Goal: Information Seeking & Learning: Learn about a topic

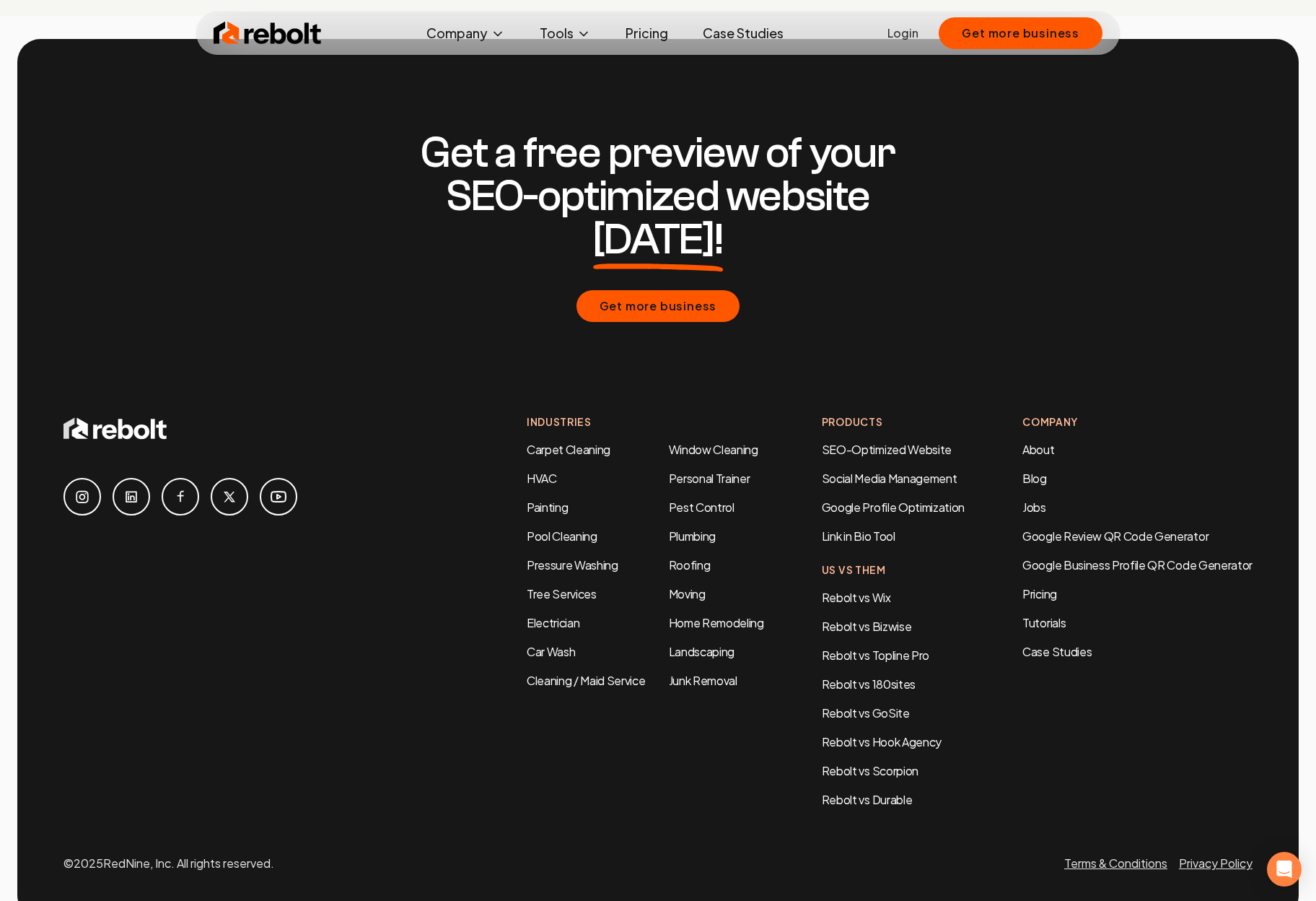
scroll to position [6964, 0]
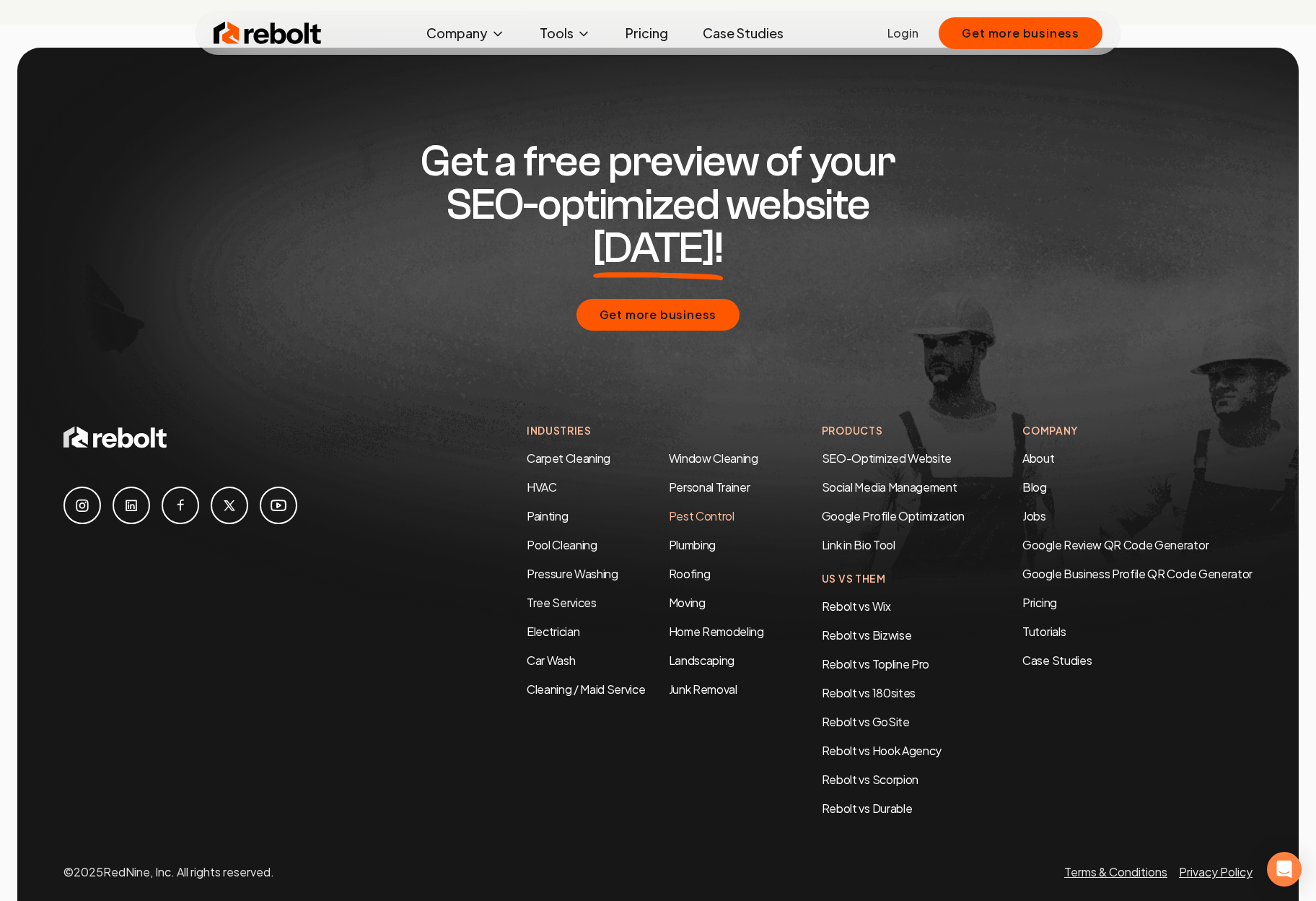
click at [700, 508] on link "Pest Control" at bounding box center [701, 515] width 65 height 15
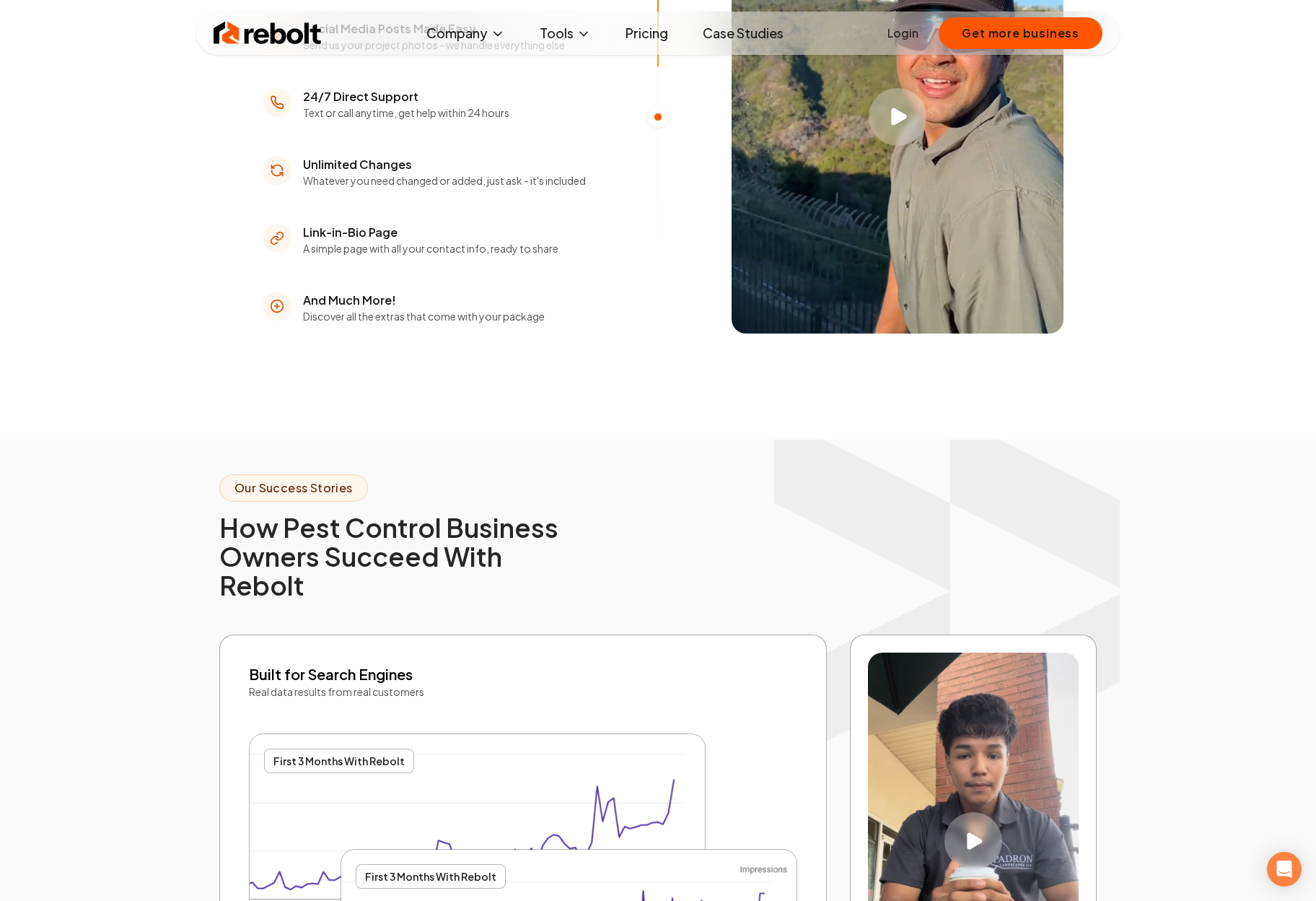
scroll to position [2455, 0]
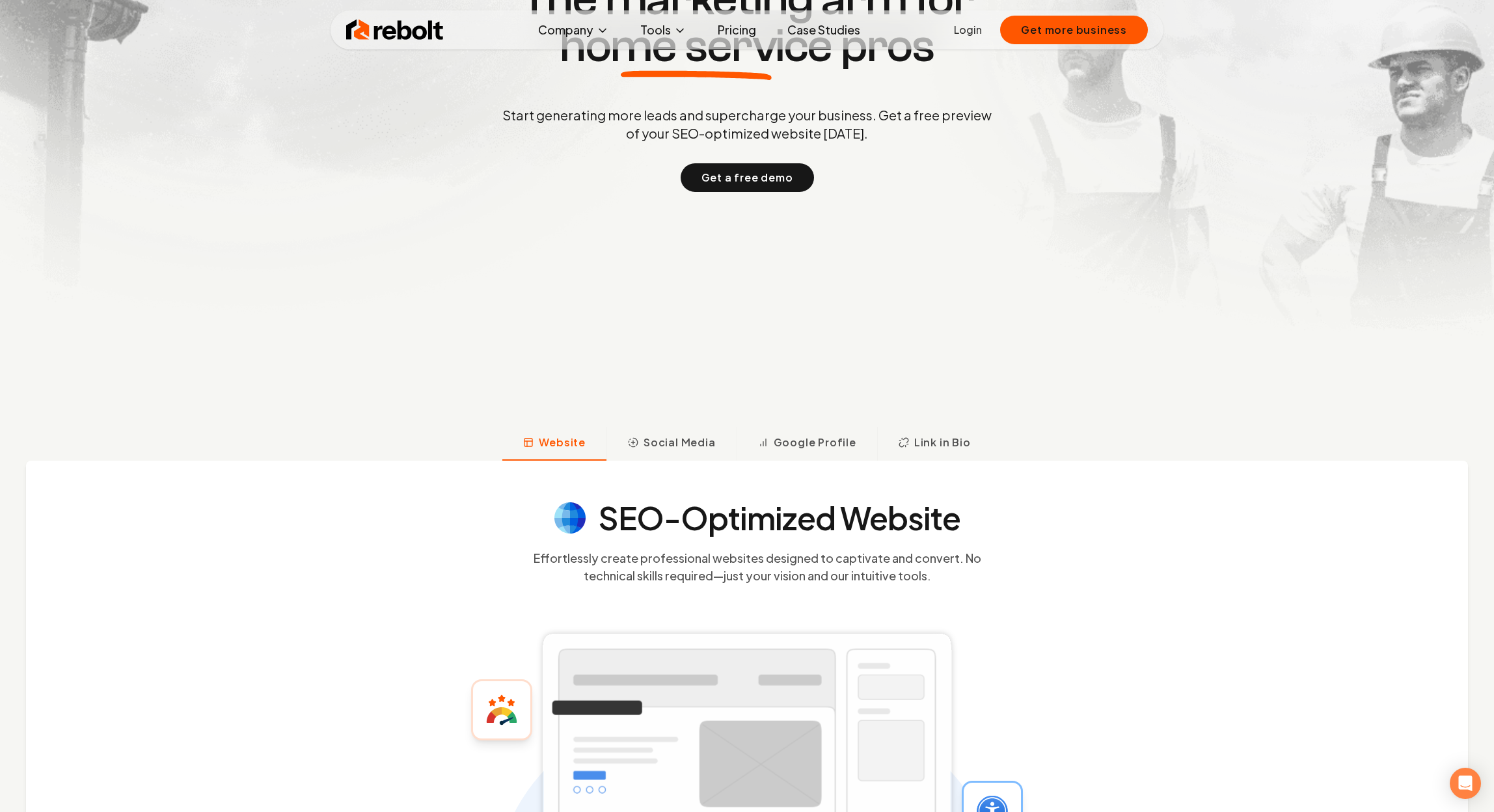
scroll to position [376, 0]
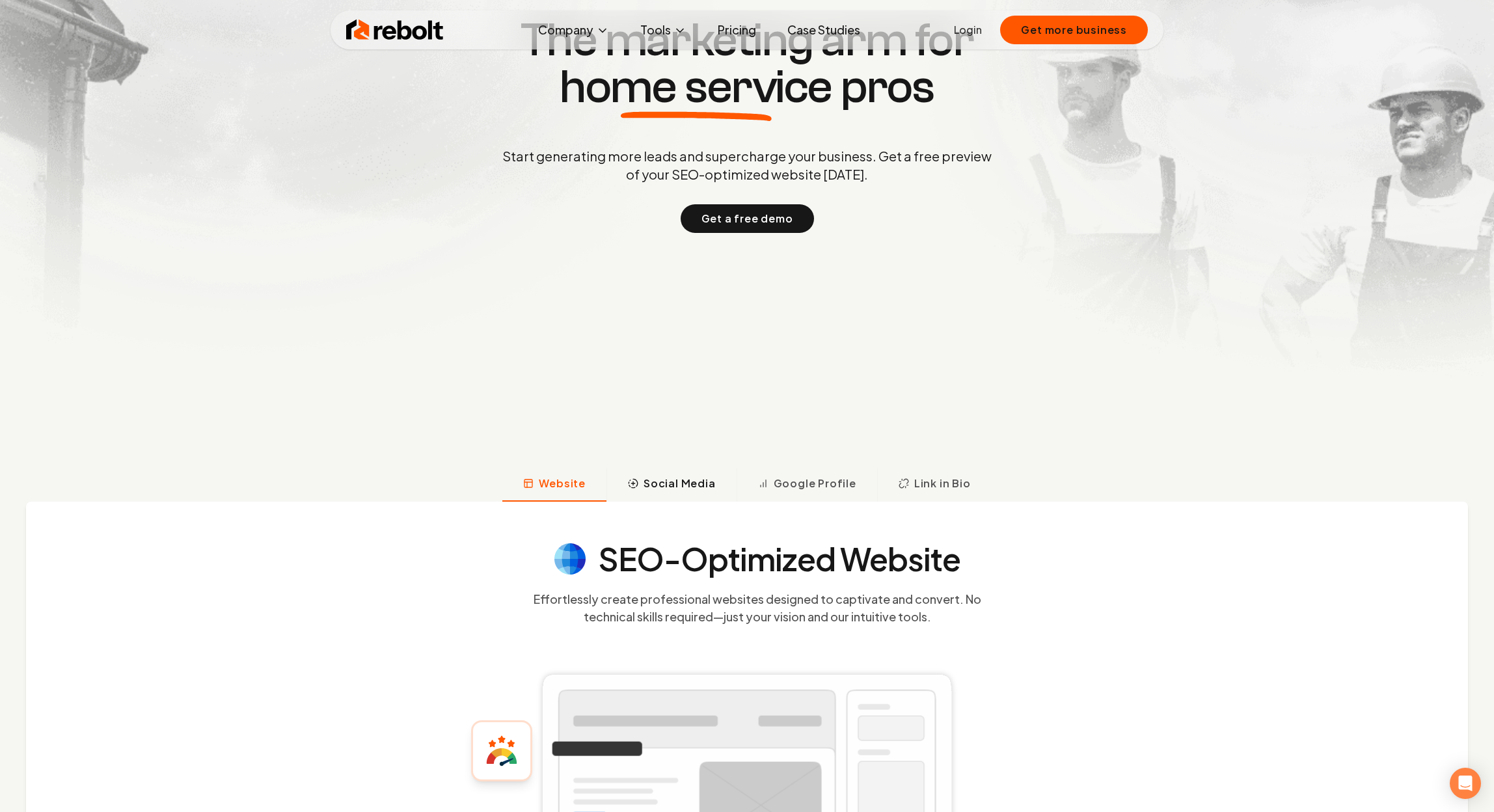
click at [684, 480] on span "Social Media" at bounding box center [680, 483] width 72 height 16
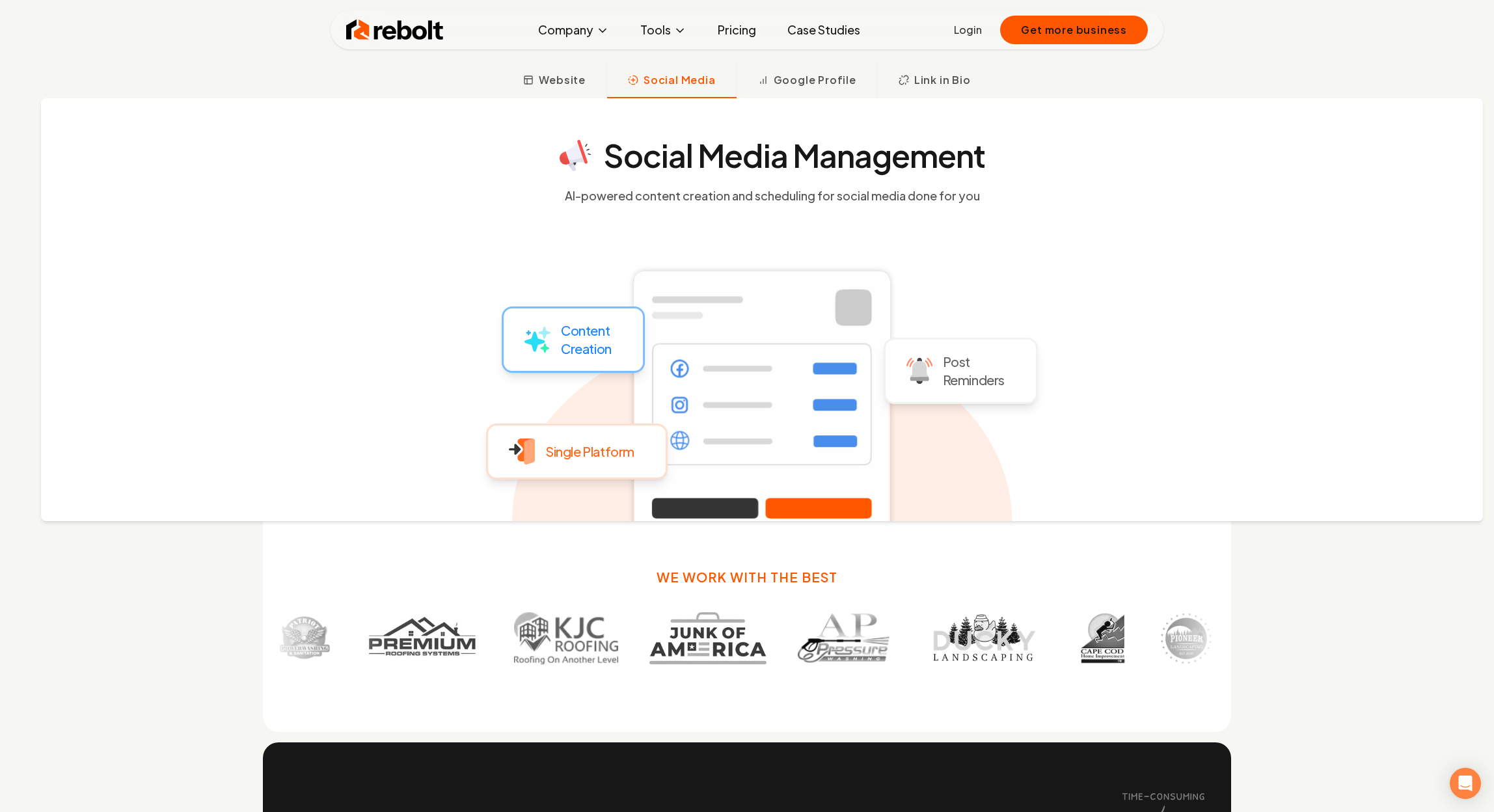
scroll to position [687, 0]
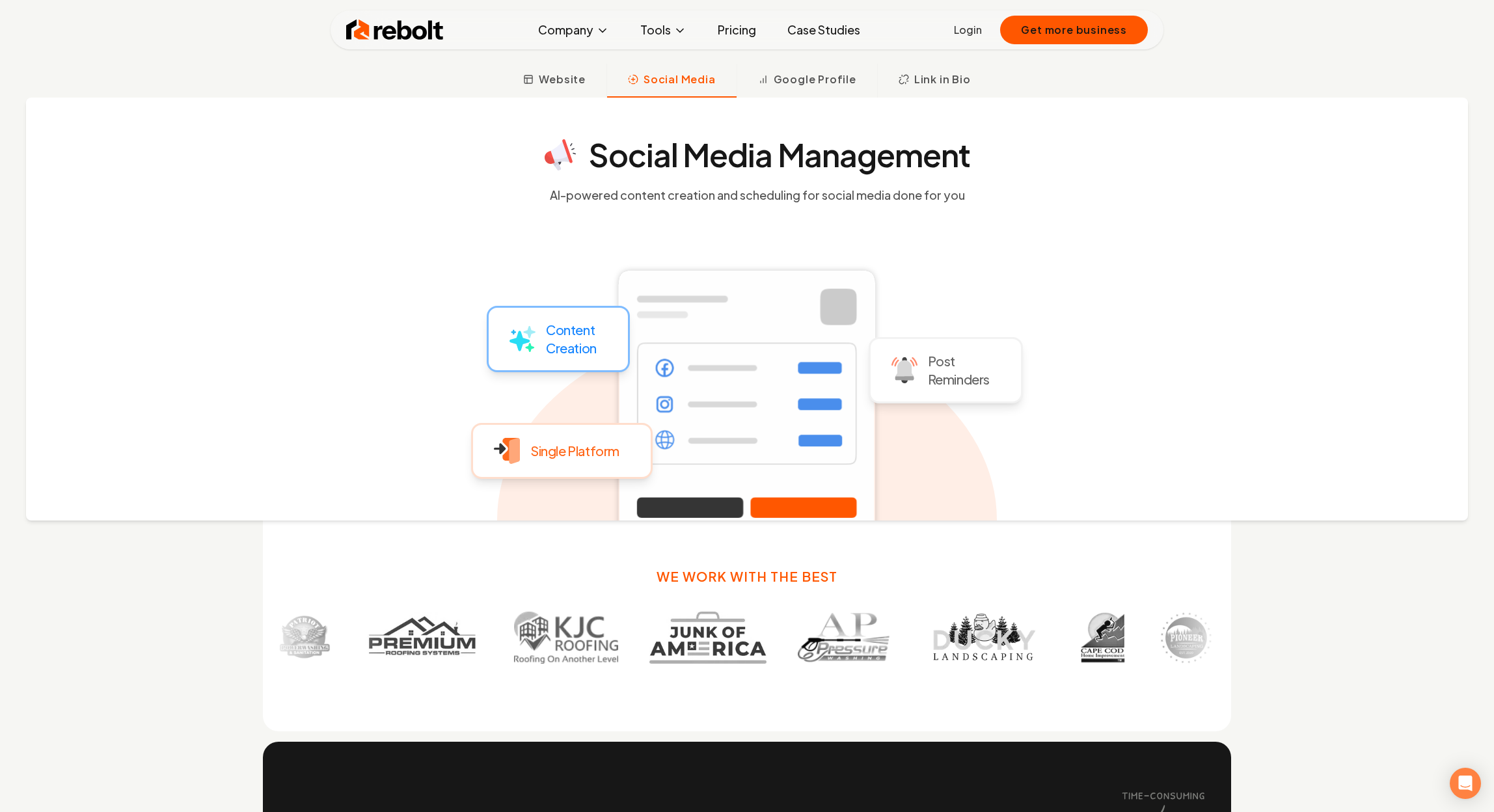
click at [590, 196] on icon at bounding box center [747, 392] width 499 height 423
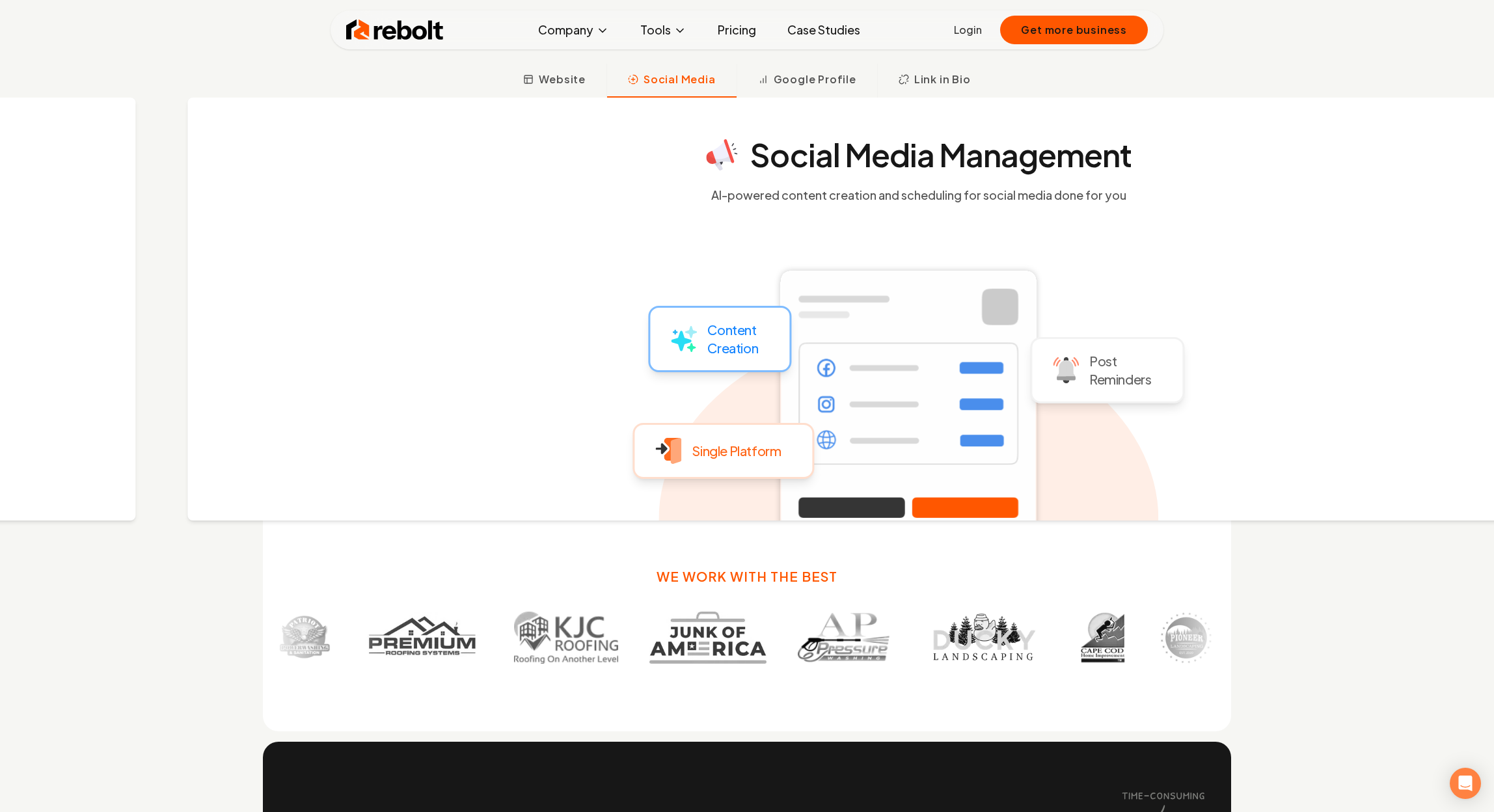
drag, startPoint x: 777, startPoint y: 412, endPoint x: 904, endPoint y: 350, distance: 141.3
click at [910, 344] on rect at bounding box center [908, 403] width 280 height 279
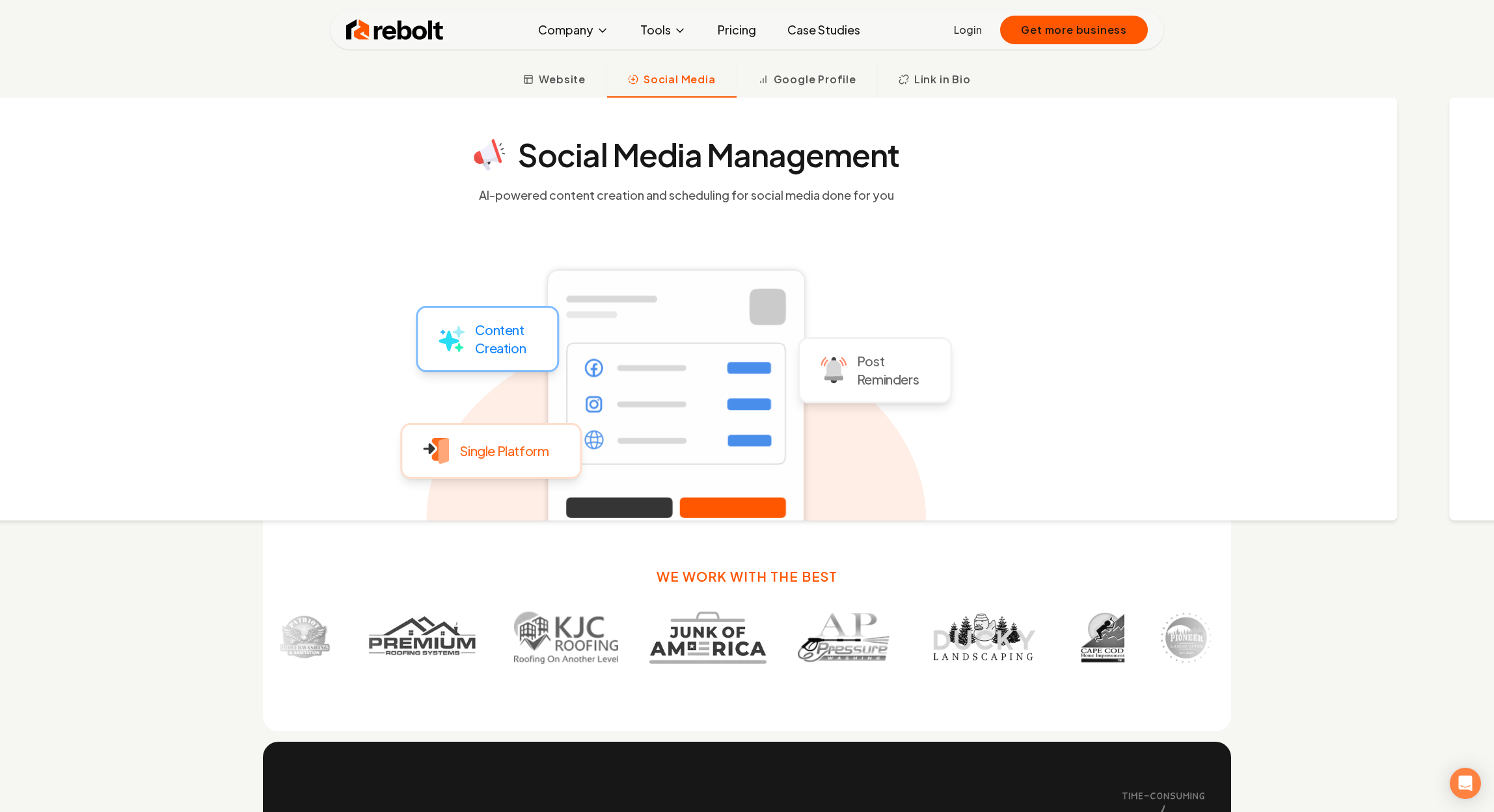
drag, startPoint x: 711, startPoint y: 412, endPoint x: 704, endPoint y: 326, distance: 86.3
click at [704, 326] on rect at bounding box center [676, 403] width 280 height 279
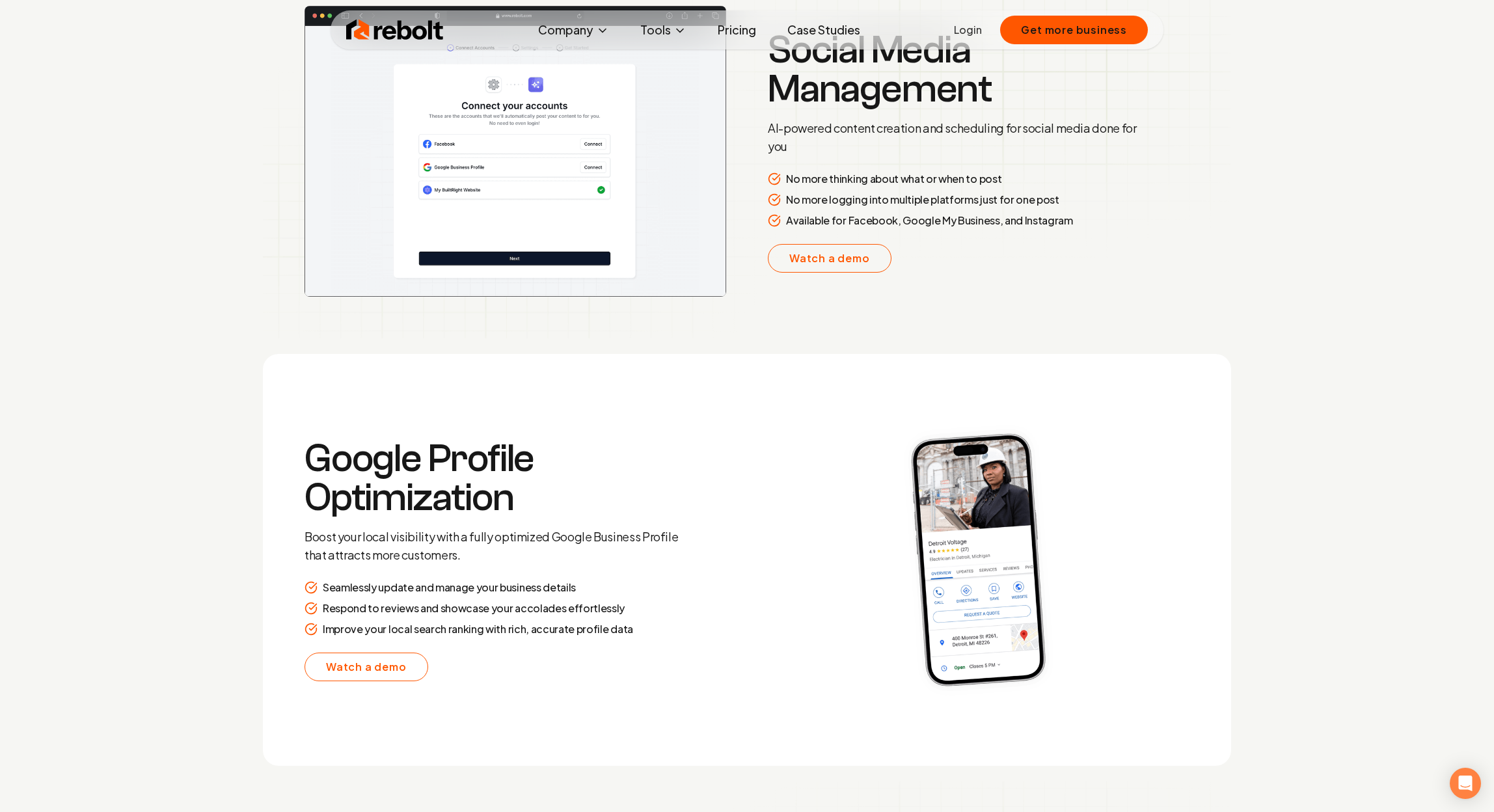
scroll to position [2112, 0]
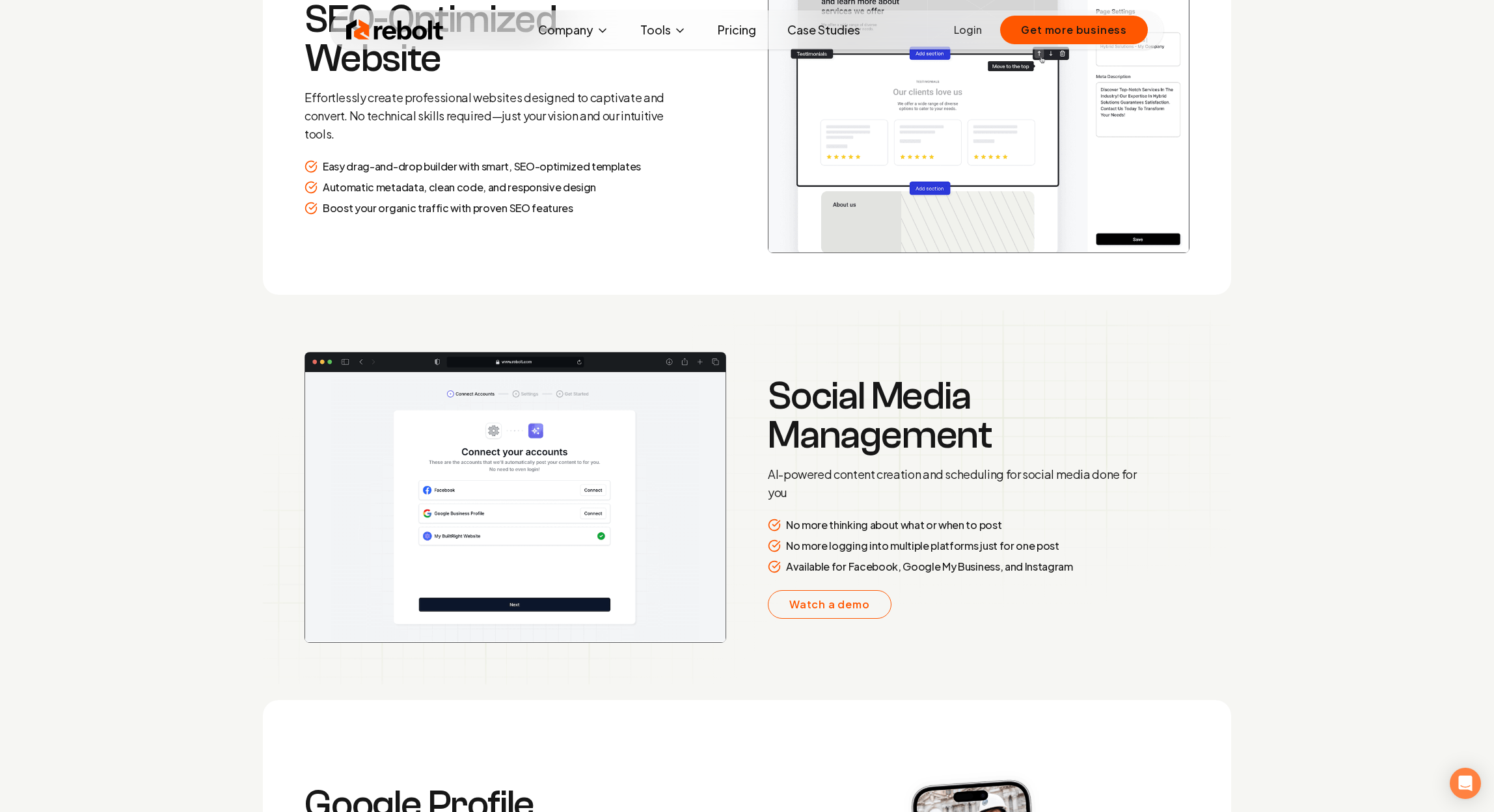
click at [964, 533] on div "No more thinking about what or when to post No more logging into multiple platf…" at bounding box center [955, 545] width 375 height 57
click at [963, 545] on p "No more logging into multiple platforms just for one post" at bounding box center [922, 546] width 273 height 16
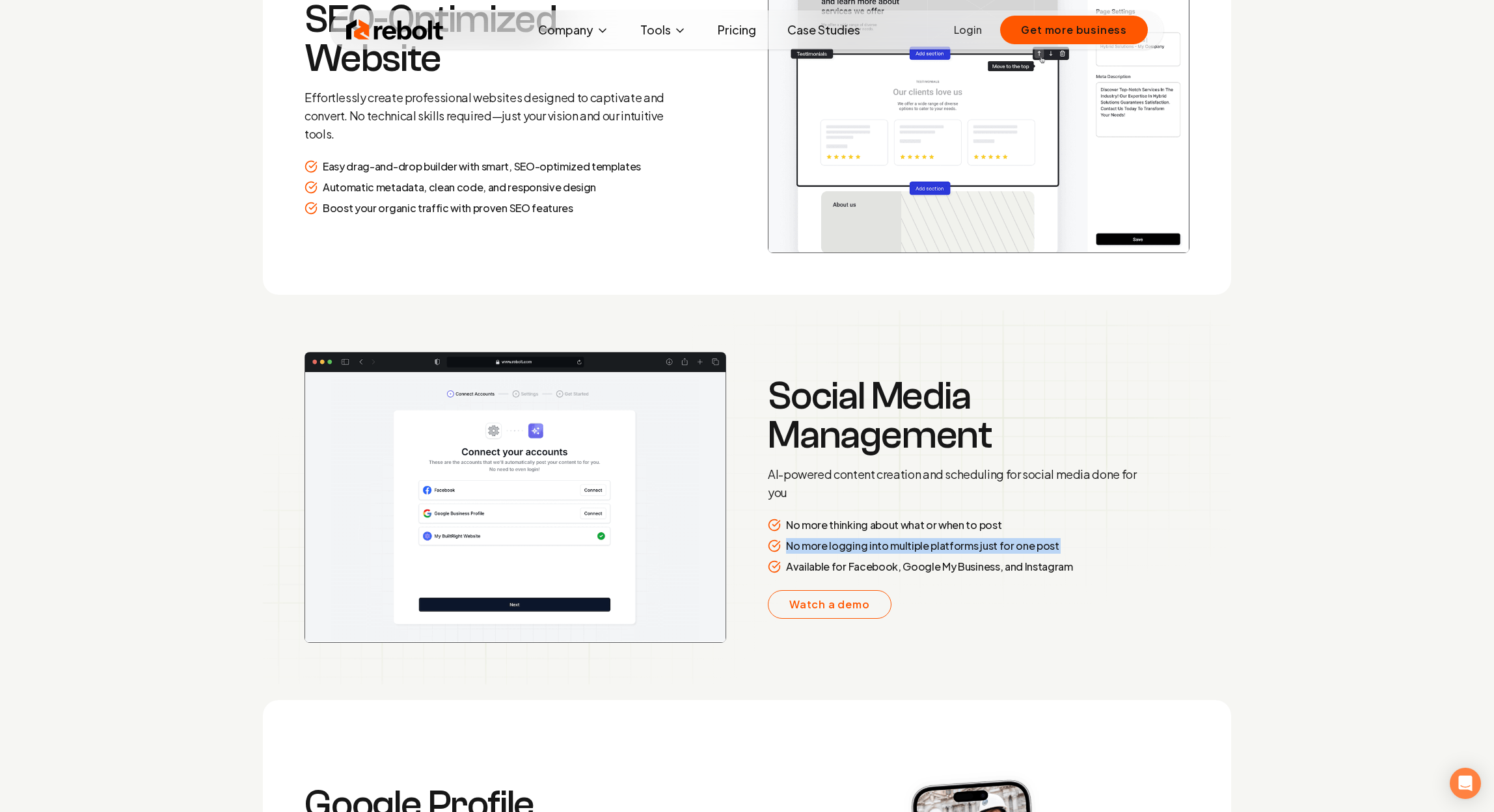
click at [963, 545] on p "No more logging into multiple platforms just for one post" at bounding box center [922, 546] width 273 height 16
click at [1022, 565] on p "Available for Facebook, Google My Business, and Instagram" at bounding box center [929, 567] width 287 height 16
click at [1023, 565] on p "Available for Facebook, Google My Business, and Instagram" at bounding box center [929, 567] width 287 height 16
click at [1072, 568] on div "Available for Facebook, Google My Business, and Instagram" at bounding box center [955, 567] width 375 height 16
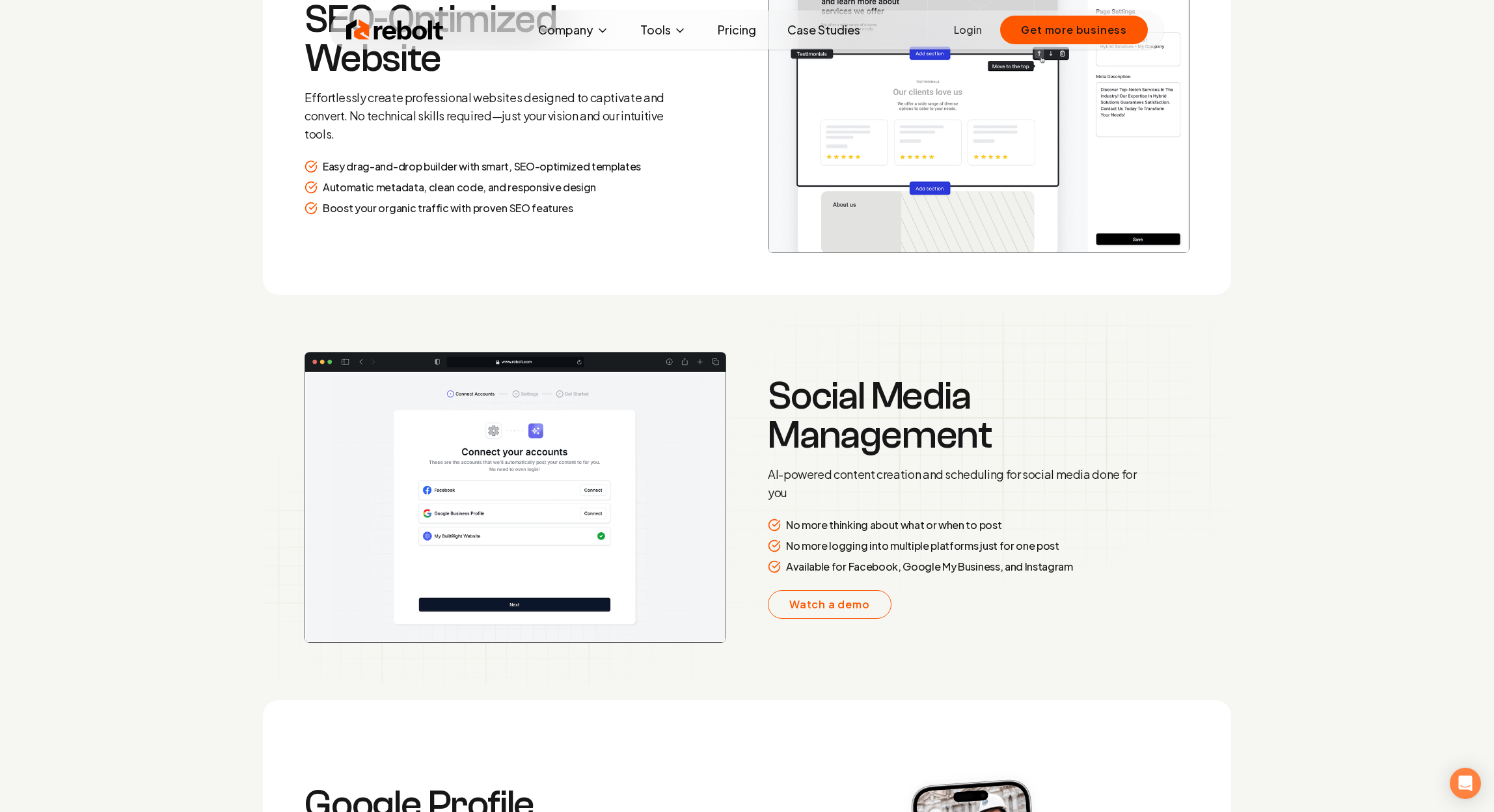
click at [1072, 568] on div "Available for Facebook, Google My Business, and Instagram" at bounding box center [955, 567] width 375 height 16
click at [1075, 567] on div "Available for Facebook, Google My Business, and Instagram" at bounding box center [955, 567] width 375 height 16
click at [1078, 560] on div "Available for Facebook, Google My Business, and Instagram" at bounding box center [955, 567] width 375 height 16
click at [1077, 569] on div "Available for Facebook, Google My Business, and Instagram" at bounding box center [955, 567] width 375 height 16
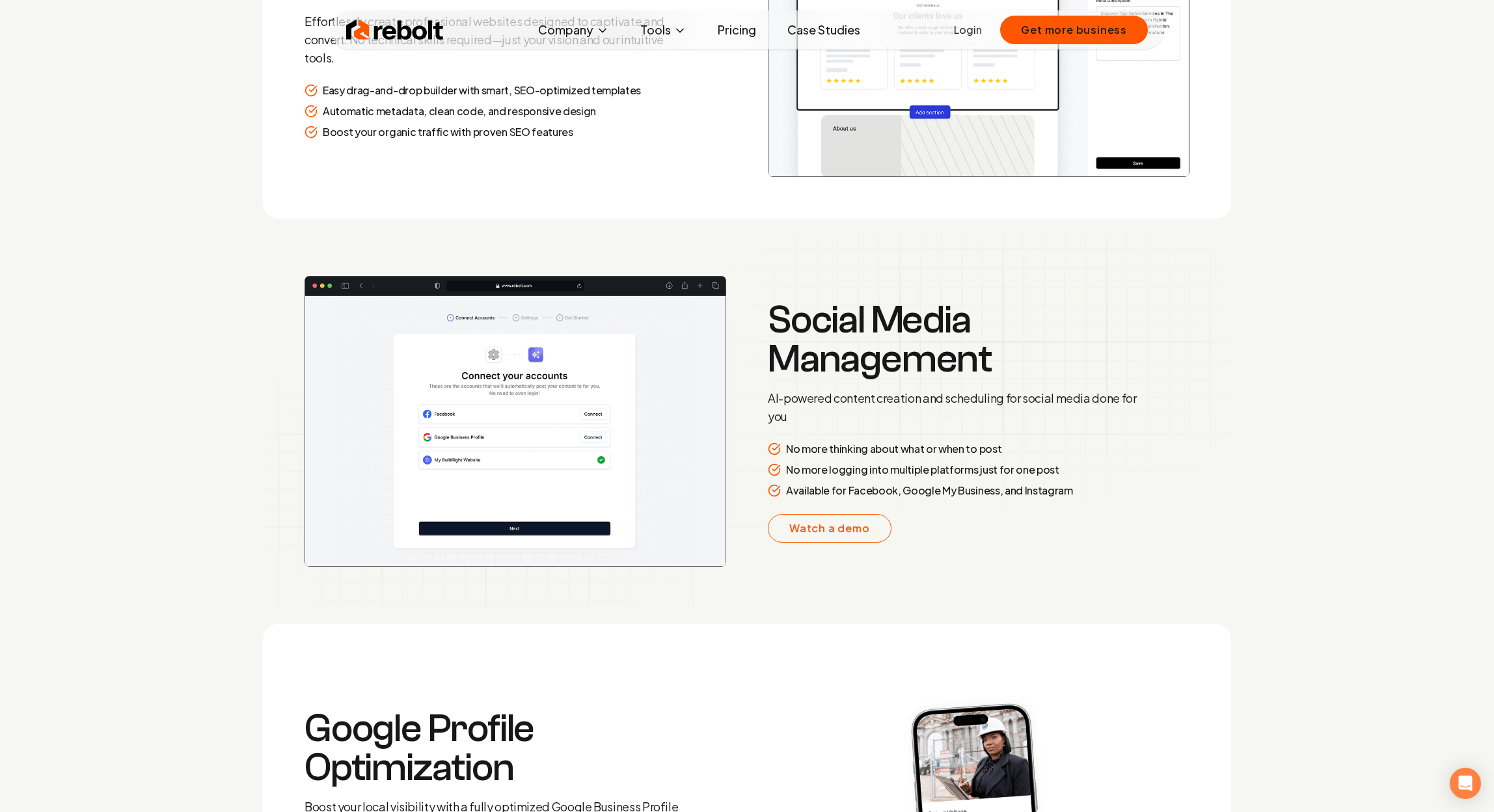
scroll to position [2264, 0]
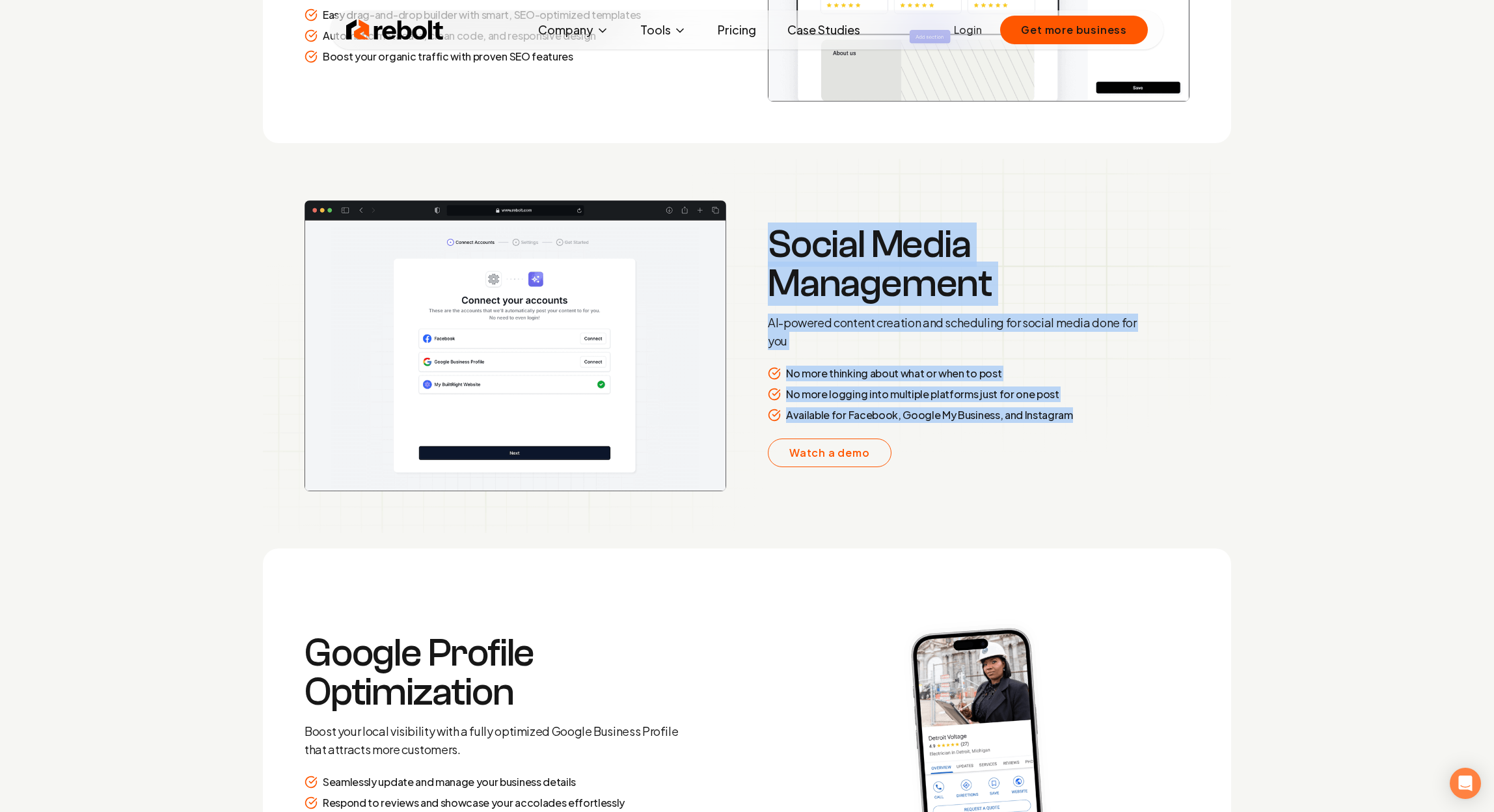
drag, startPoint x: 1135, startPoint y: 421, endPoint x: 764, endPoint y: 325, distance: 383.2
click at [764, 325] on section "Social Media Management AI-powered content creation and scheduling for social m…" at bounding box center [747, 345] width 968 height 374
click at [823, 343] on p "AI-powered content creation and scheduling for social media done for you" at bounding box center [955, 331] width 375 height 36
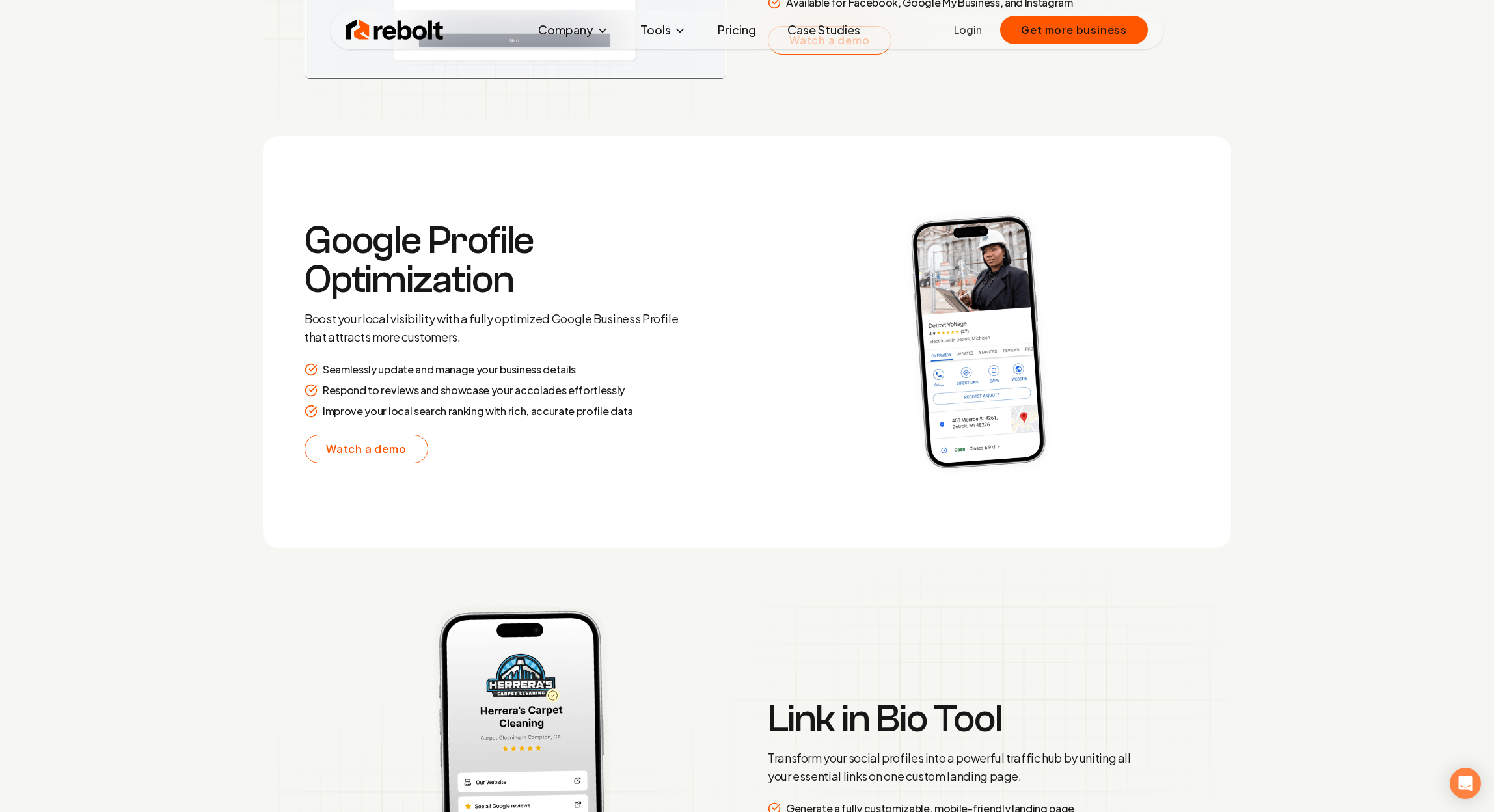
scroll to position [2944, 0]
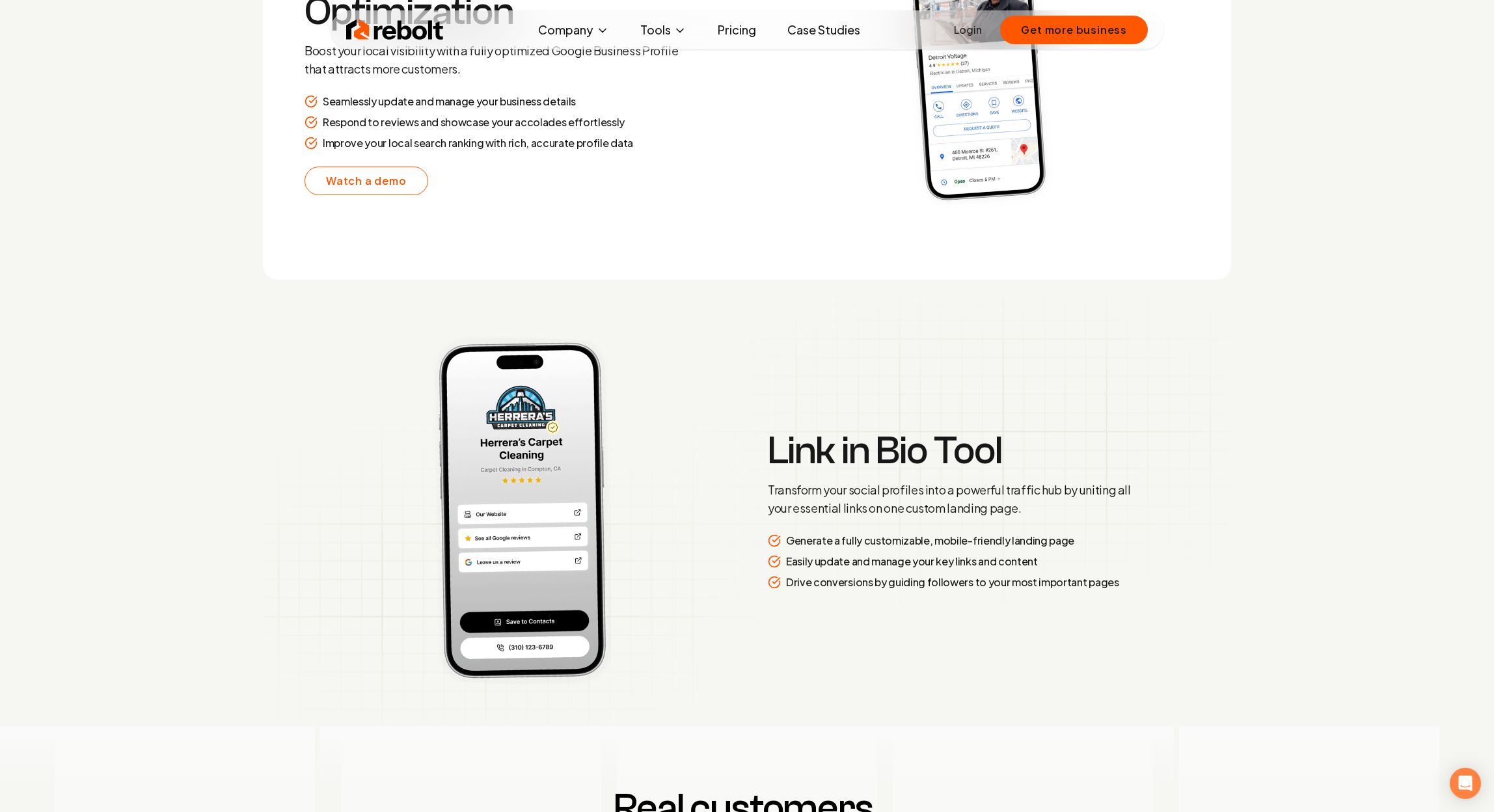
click at [740, 409] on img at bounding box center [747, 510] width 968 height 430
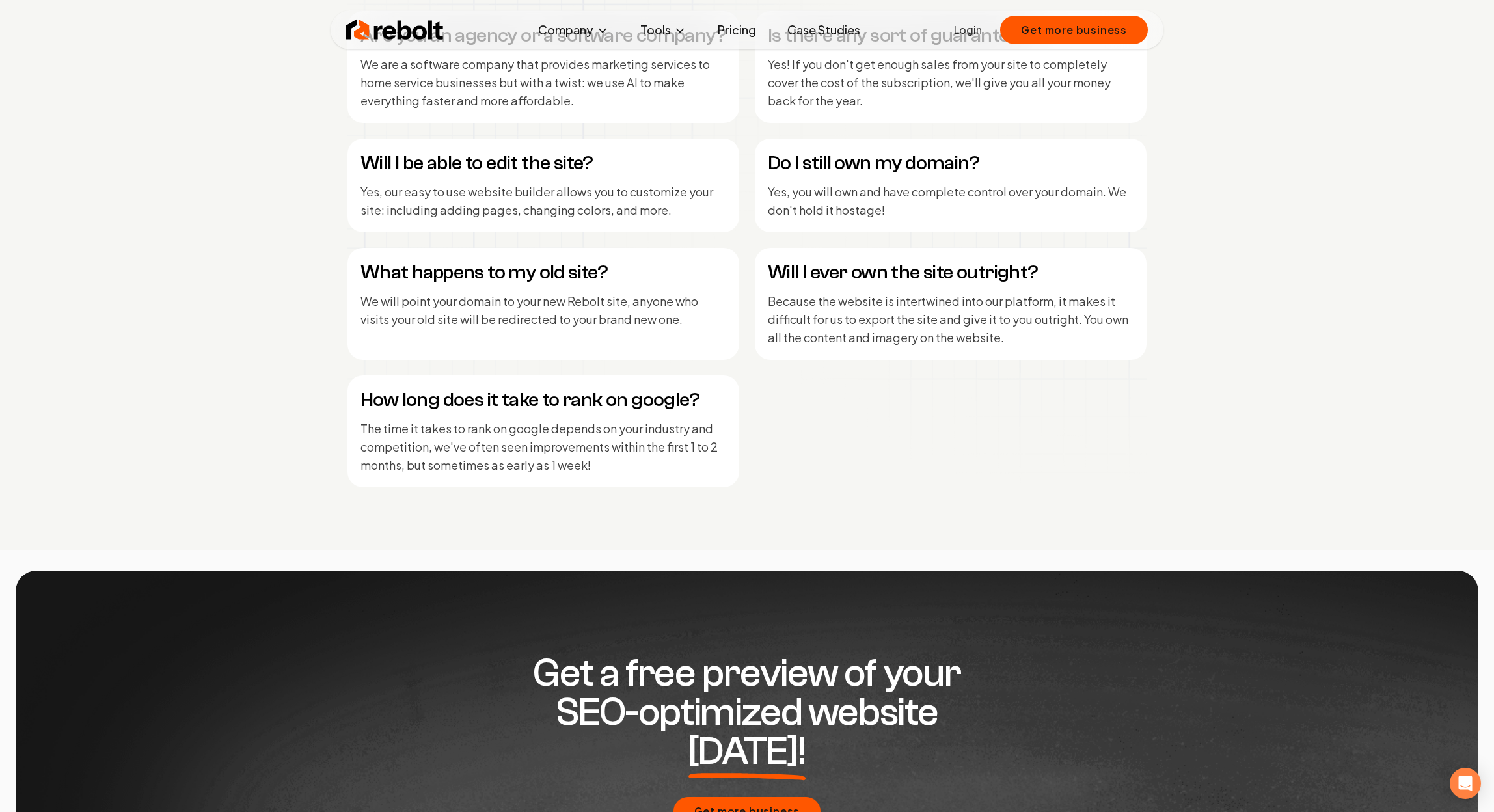
scroll to position [6276, 0]
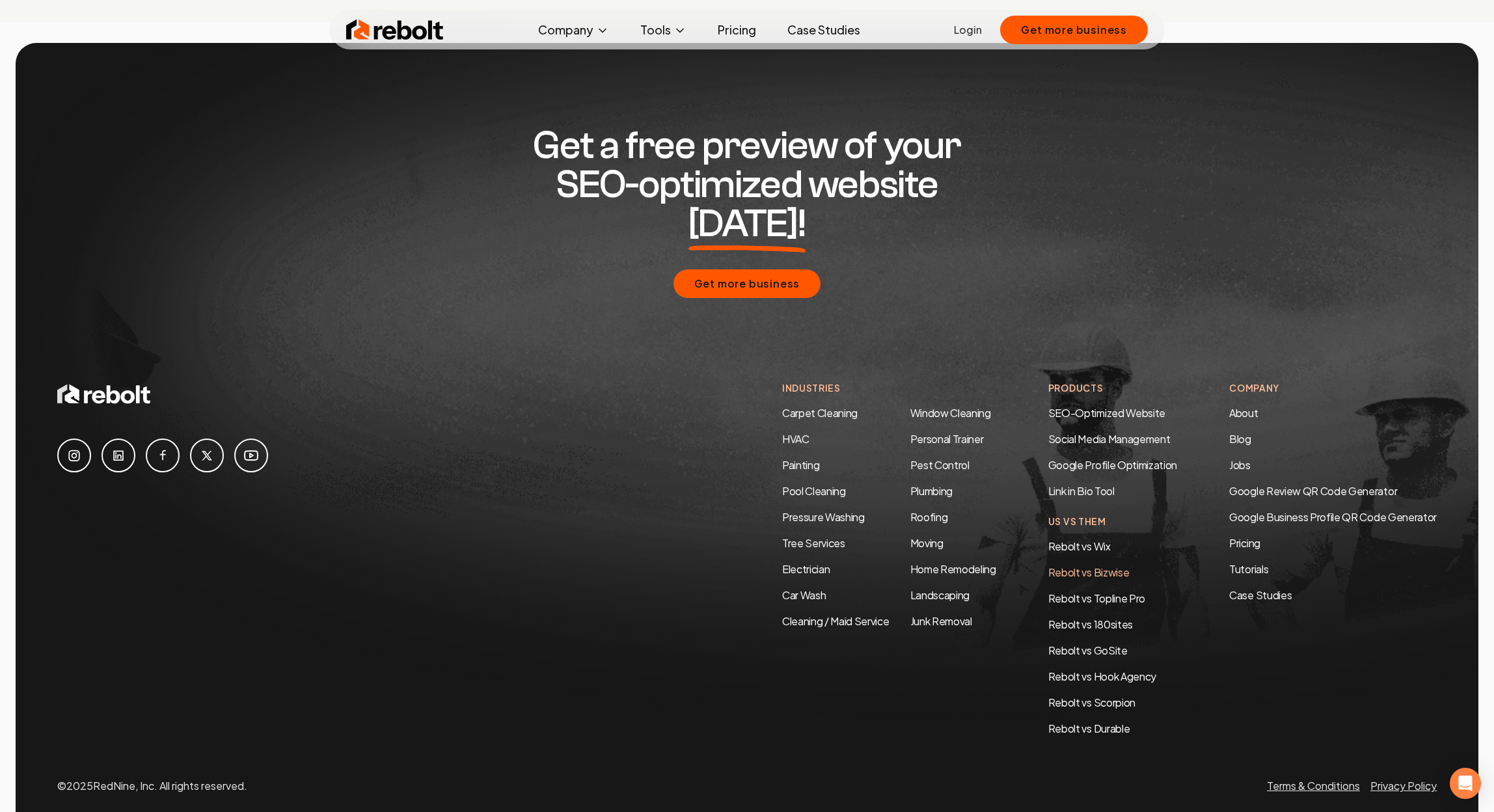
click at [1076, 565] on link "Rebolt vs Bizwise" at bounding box center [1089, 572] width 82 height 13
click at [1095, 591] on link "Rebolt vs Topline Pro" at bounding box center [1097, 598] width 97 height 13
